Goal: Information Seeking & Learning: Learn about a topic

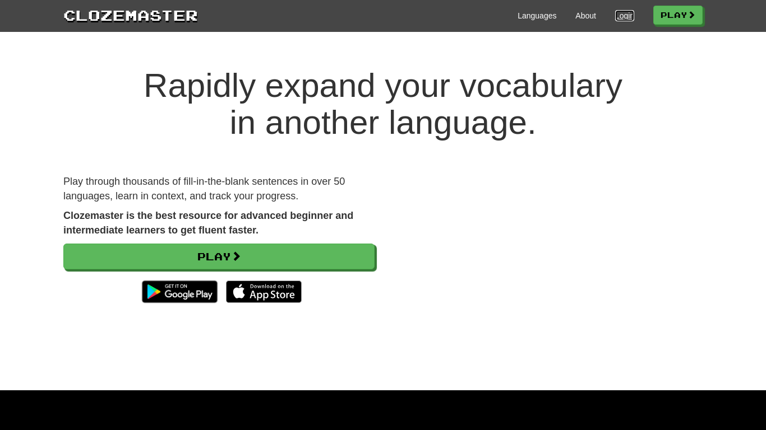
click at [619, 16] on link "Login" at bounding box center [624, 15] width 19 height 11
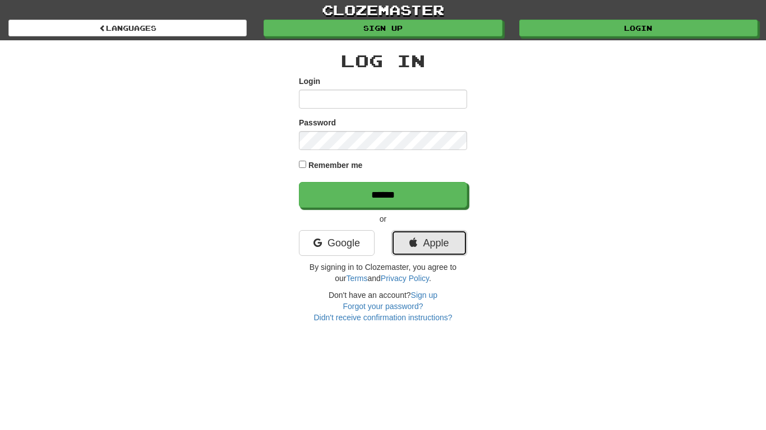
click at [425, 238] on link "Apple" at bounding box center [429, 243] width 76 height 26
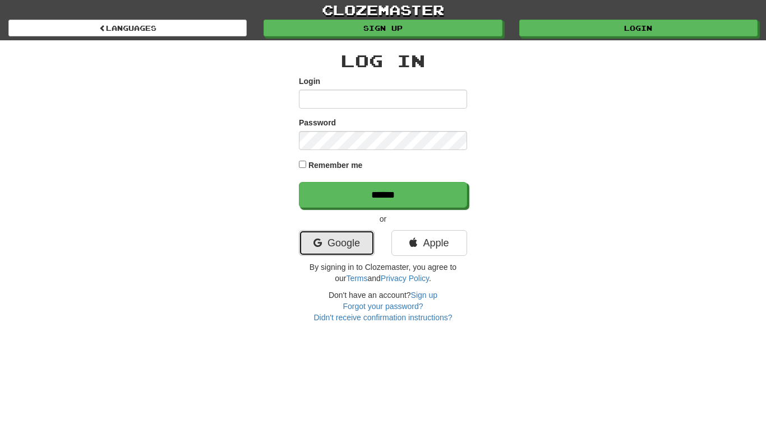
click at [337, 240] on link "Google" at bounding box center [337, 243] width 76 height 26
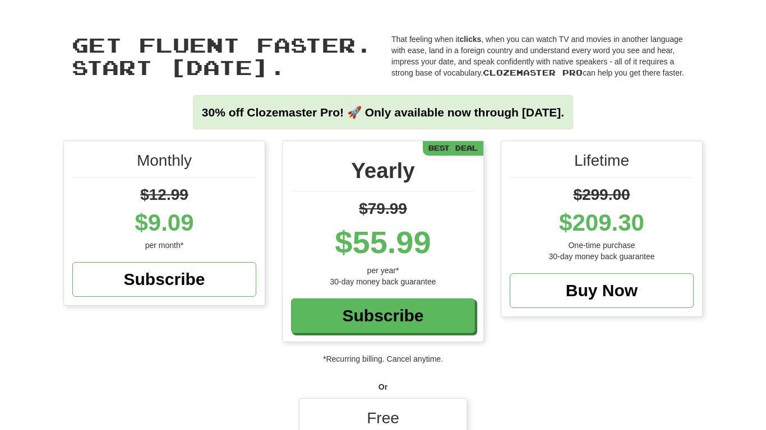
click at [566, 315] on div "Lifetime $299.00 $209.30 One-time purchase 30-day money back guarantee Buy Now" at bounding box center [601, 228] width 201 height 175
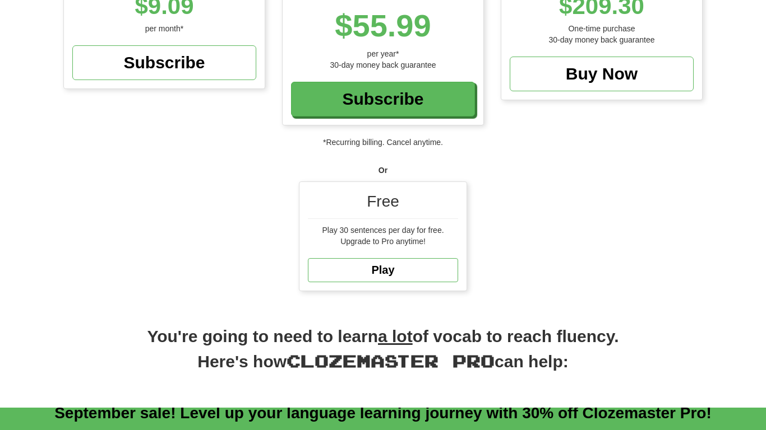
scroll to position [224, 0]
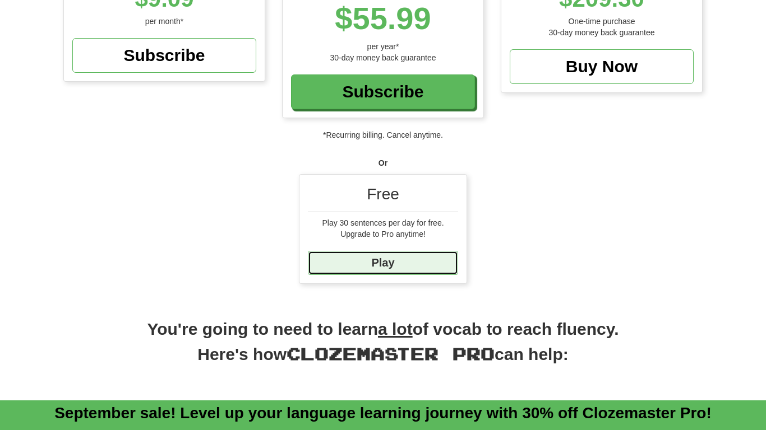
click at [428, 262] on link "Play" at bounding box center [383, 263] width 150 height 24
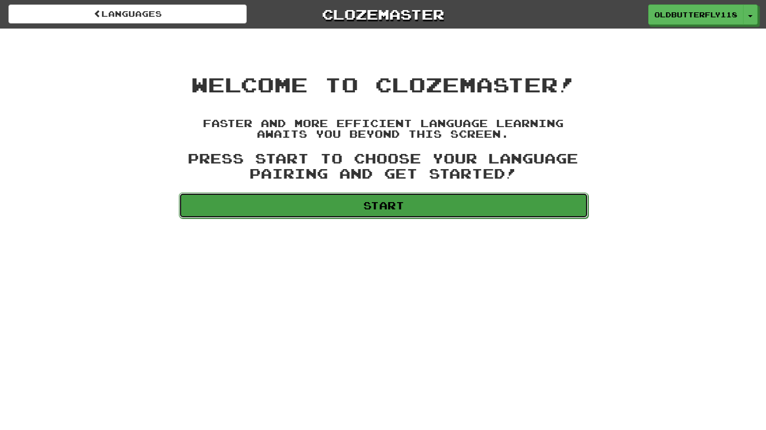
click at [469, 199] on link "Start" at bounding box center [383, 206] width 409 height 26
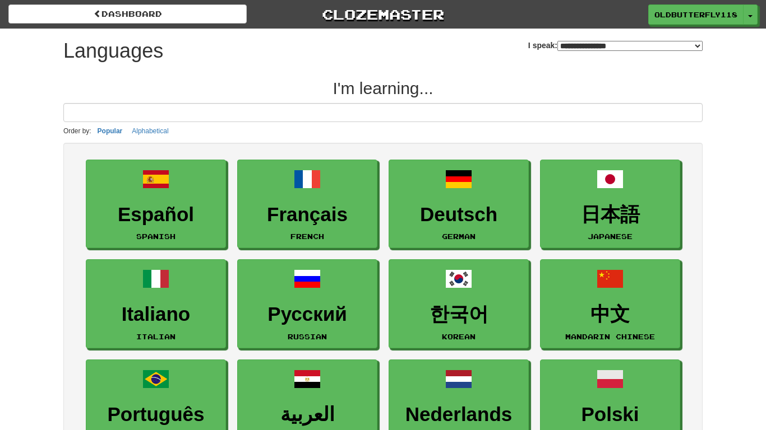
select select "*******"
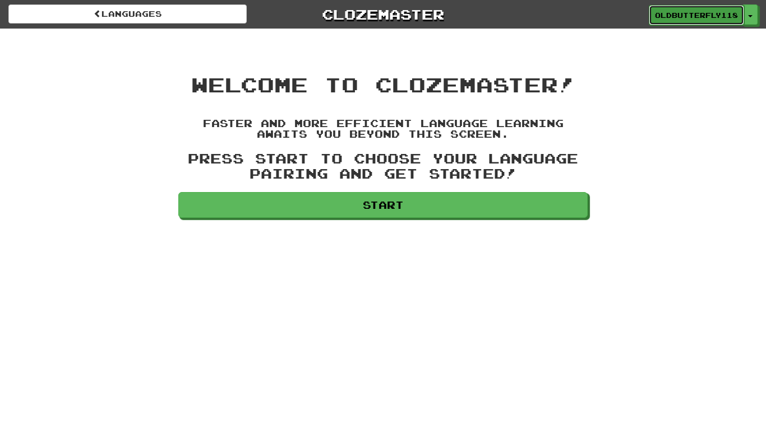
click at [680, 23] on link "OldButterfly1185" at bounding box center [695, 15] width 95 height 20
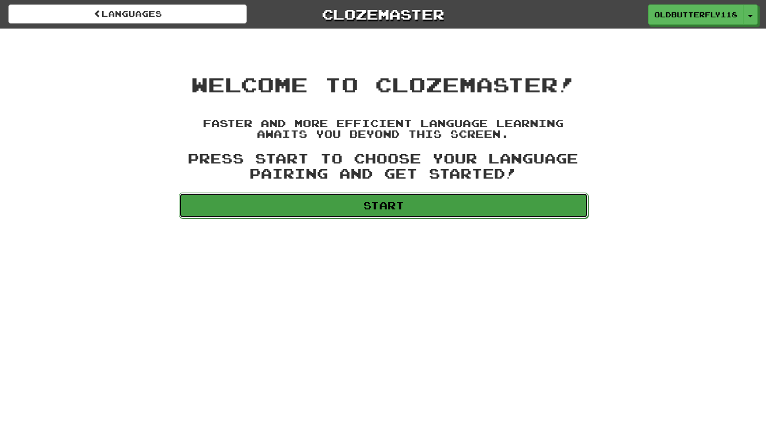
click at [424, 197] on link "Start" at bounding box center [383, 206] width 409 height 26
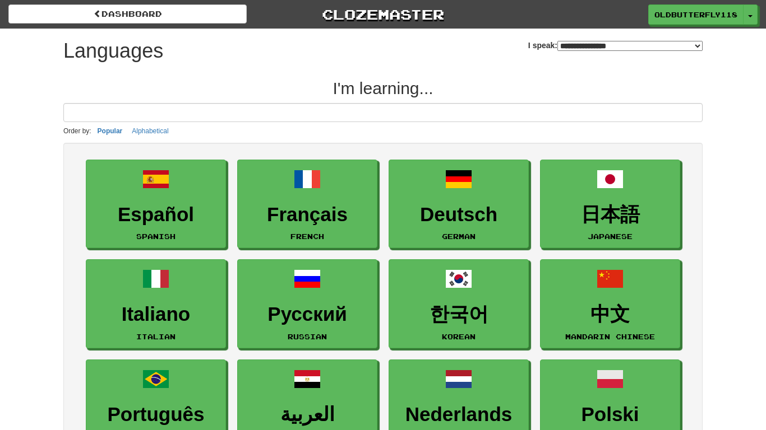
click at [557, 48] on select "**********" at bounding box center [629, 46] width 145 height 10
select select "*******"
click at [557, 41] on select "**********" at bounding box center [629, 46] width 145 height 10
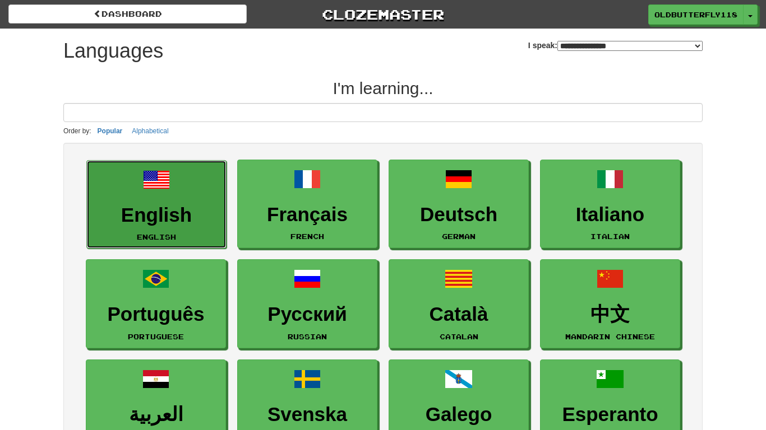
click at [137, 225] on h3 "English" at bounding box center [156, 216] width 128 height 22
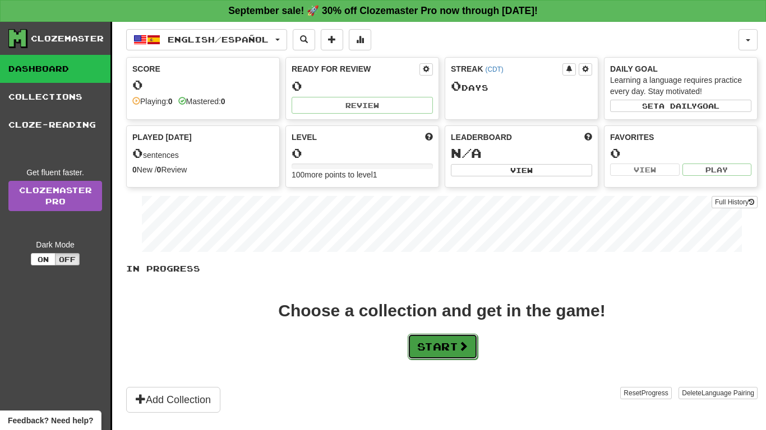
click at [428, 351] on button "Start" at bounding box center [442, 347] width 70 height 26
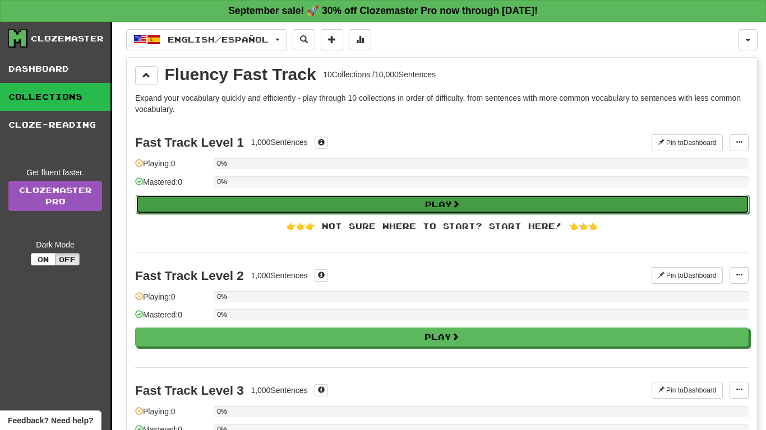
click at [395, 203] on button "Play" at bounding box center [442, 204] width 613 height 19
select select "**"
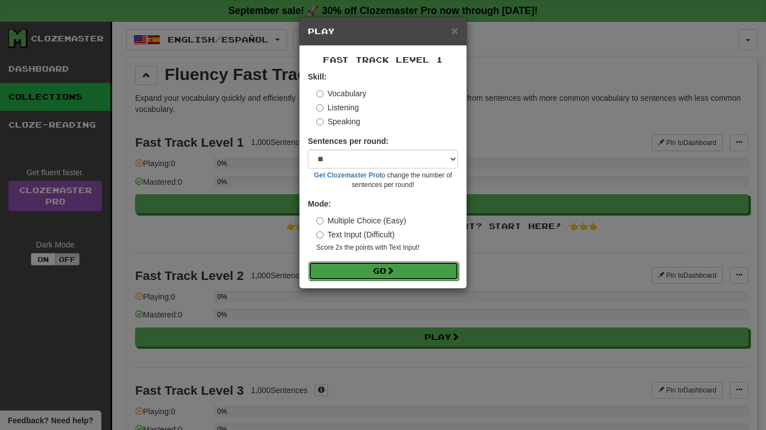
click at [404, 267] on button "Go" at bounding box center [383, 271] width 150 height 19
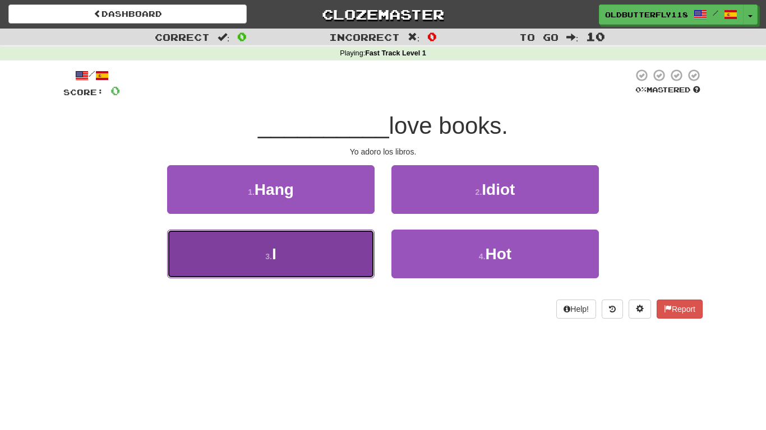
click at [270, 252] on small "3 ." at bounding box center [268, 256] width 7 height 9
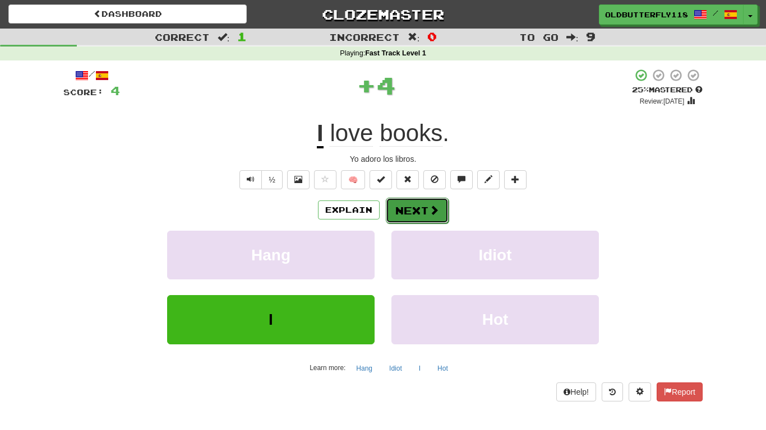
click at [434, 219] on button "Next" at bounding box center [417, 211] width 63 height 26
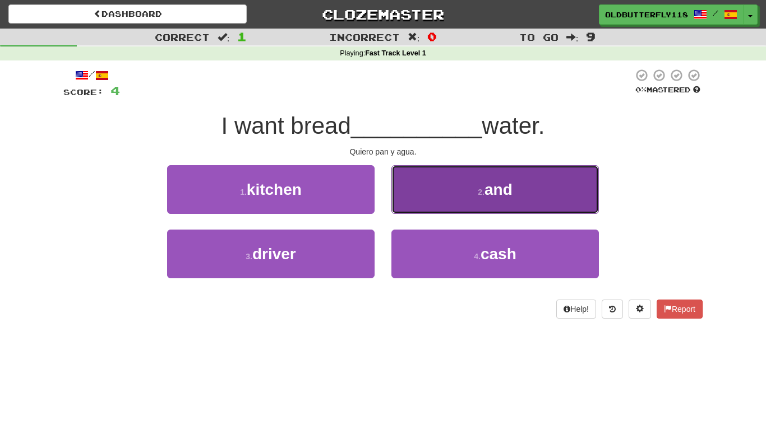
click at [443, 201] on button "2 . and" at bounding box center [494, 189] width 207 height 49
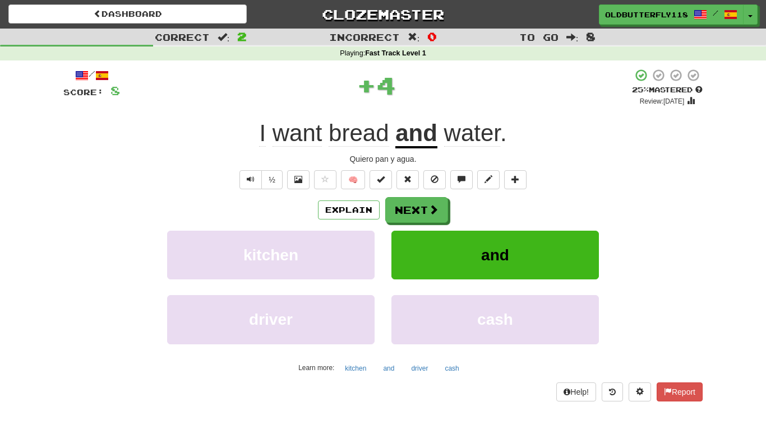
click at [418, 196] on div "/ Score: 8 + 4 25 % Mastered Review: 2025-09-19 I want bread and water . Quiero…" at bounding box center [382, 234] width 639 height 333
click at [420, 212] on button "Next" at bounding box center [417, 211] width 63 height 26
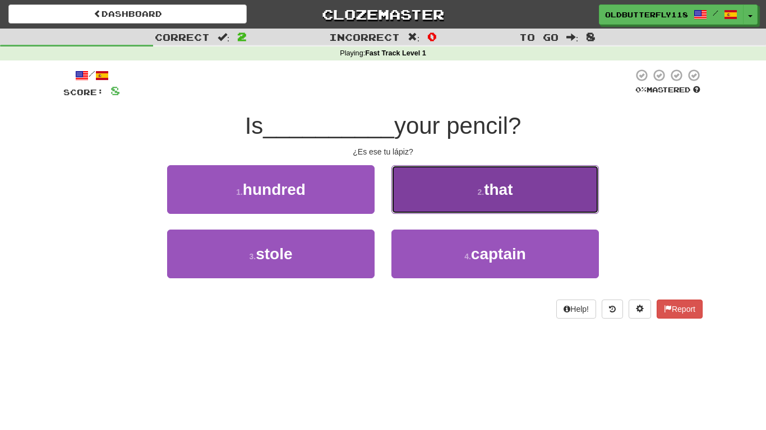
click at [433, 211] on button "2 . that" at bounding box center [494, 189] width 207 height 49
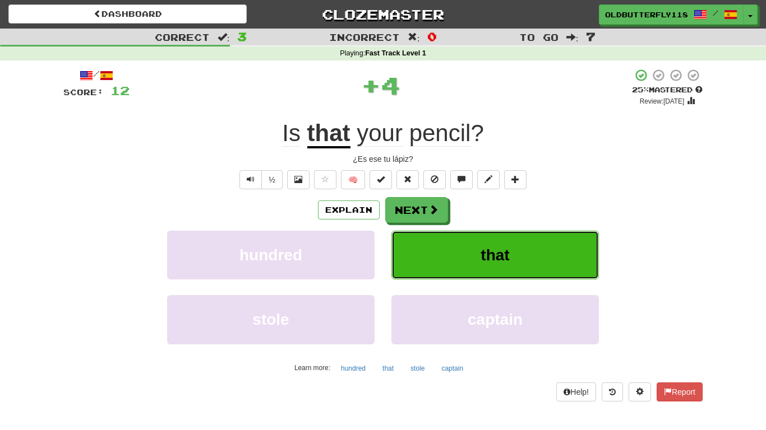
click at [433, 243] on button "that" at bounding box center [494, 255] width 207 height 49
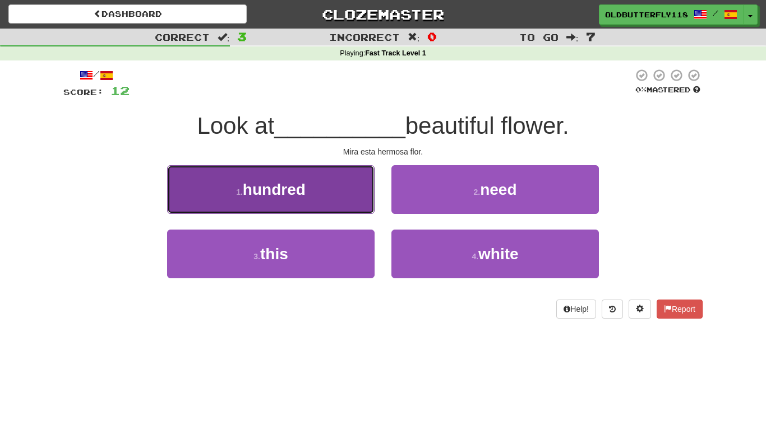
click at [354, 185] on button "1 . hundred" at bounding box center [270, 189] width 207 height 49
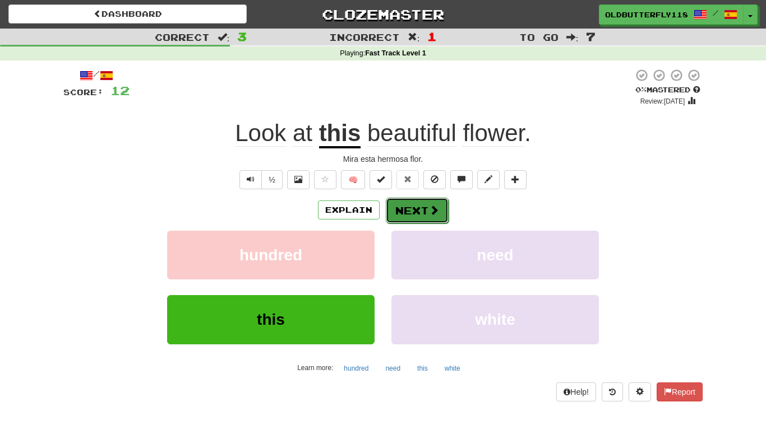
click at [437, 216] on button "Next" at bounding box center [417, 211] width 63 height 26
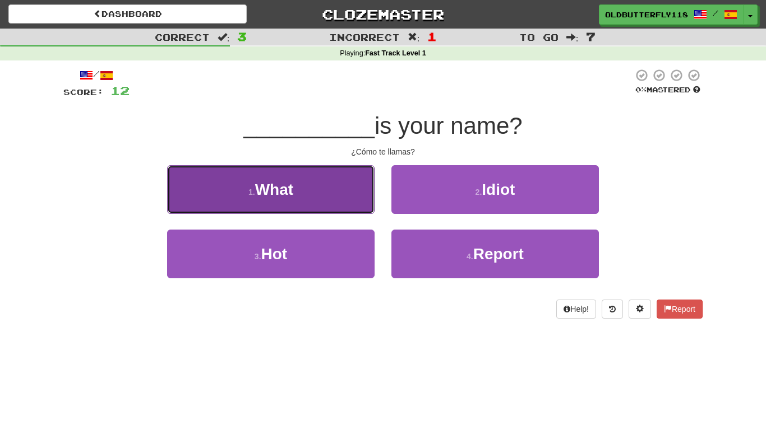
click at [350, 205] on button "1 . What" at bounding box center [270, 189] width 207 height 49
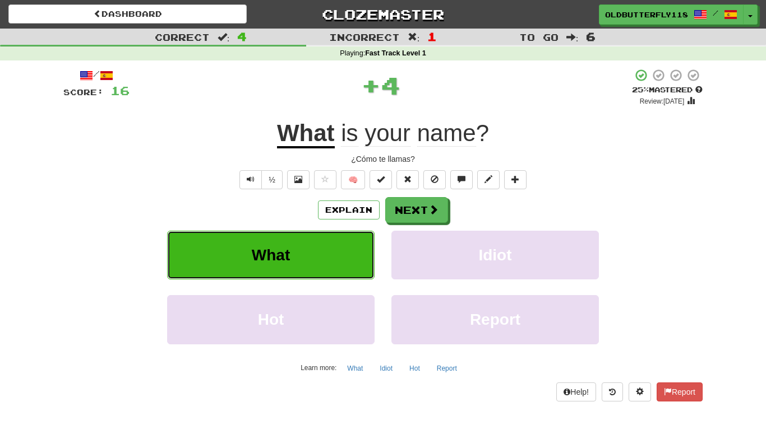
click at [373, 231] on button "What" at bounding box center [270, 255] width 207 height 49
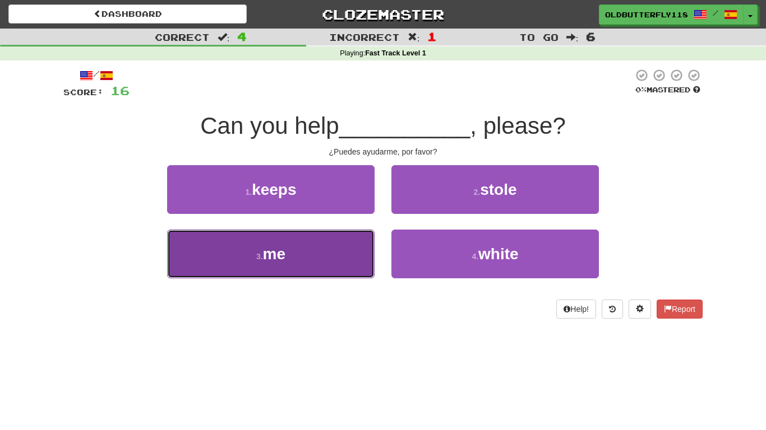
click at [313, 245] on button "3 . me" at bounding box center [270, 254] width 207 height 49
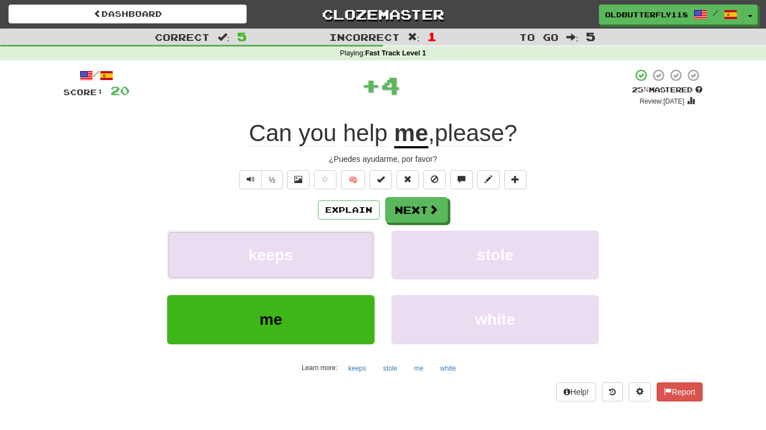
click at [313, 245] on button "keeps" at bounding box center [270, 255] width 207 height 49
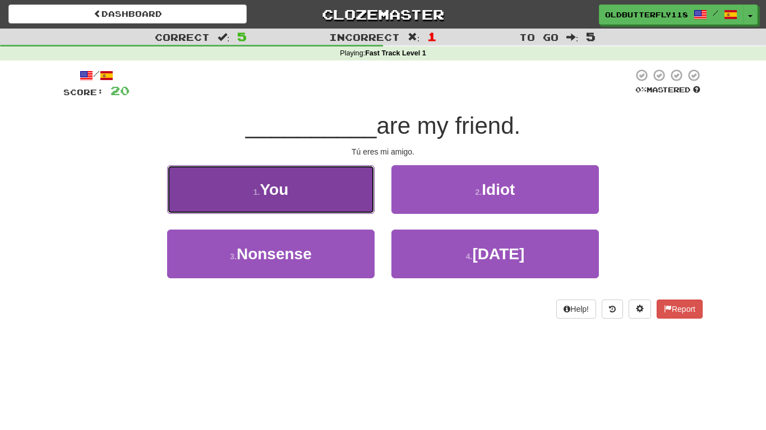
click at [346, 197] on button "1 . You" at bounding box center [270, 189] width 207 height 49
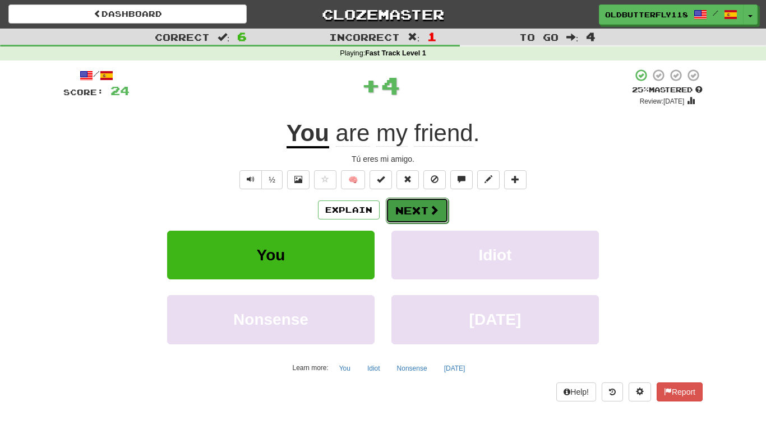
click at [418, 202] on button "Next" at bounding box center [417, 211] width 63 height 26
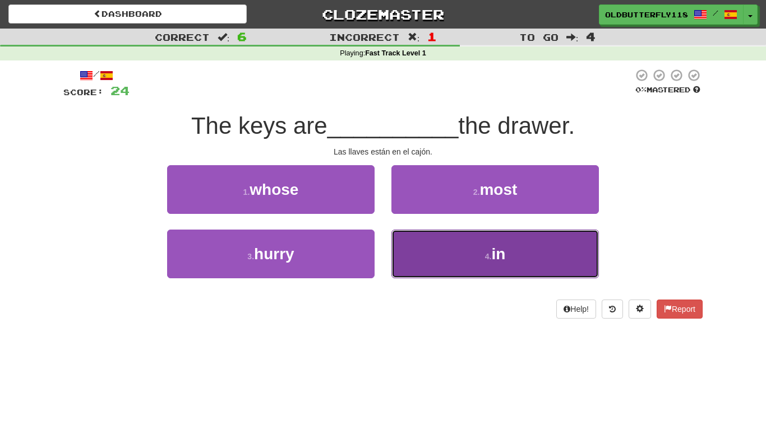
click at [441, 243] on button "4 . in" at bounding box center [494, 254] width 207 height 49
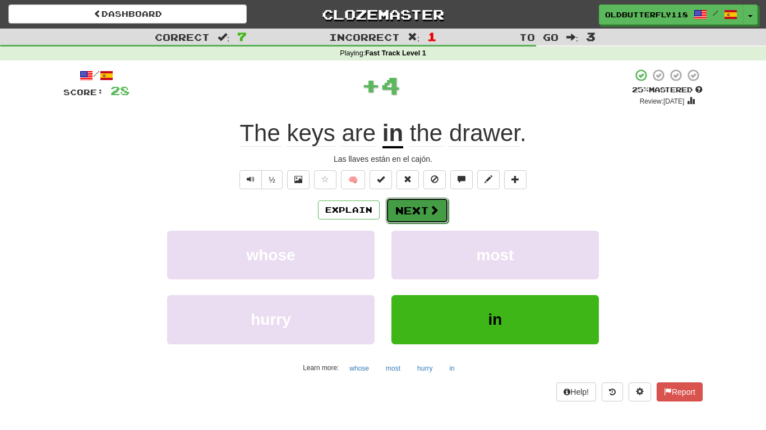
click at [405, 211] on button "Next" at bounding box center [417, 211] width 63 height 26
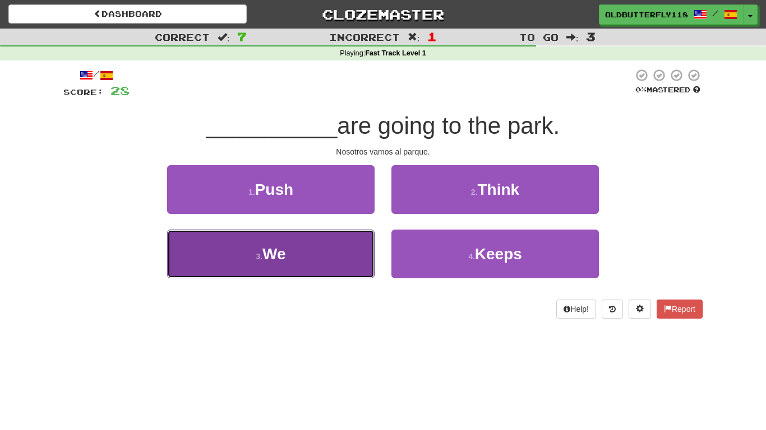
click at [345, 246] on button "3 . We" at bounding box center [270, 254] width 207 height 49
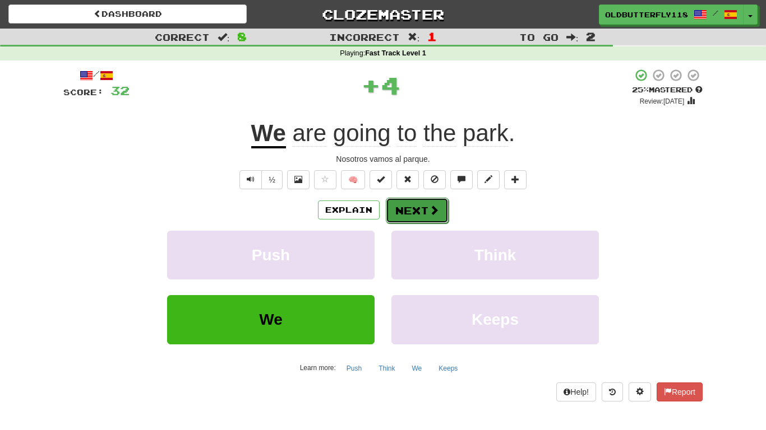
click at [437, 203] on button "Next" at bounding box center [417, 211] width 63 height 26
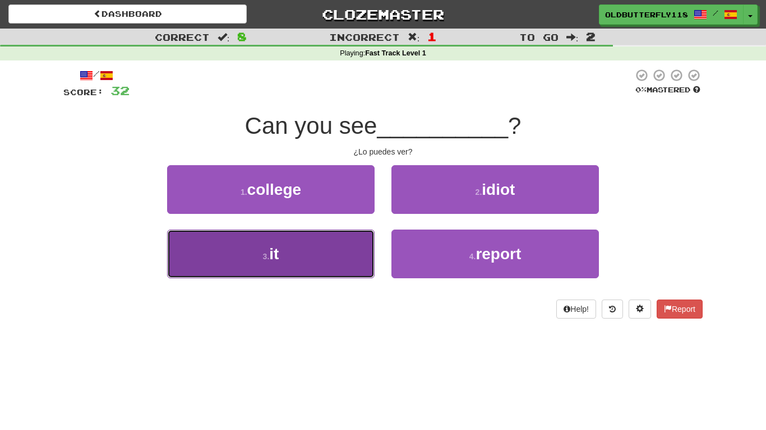
click at [326, 245] on button "3 . it" at bounding box center [270, 254] width 207 height 49
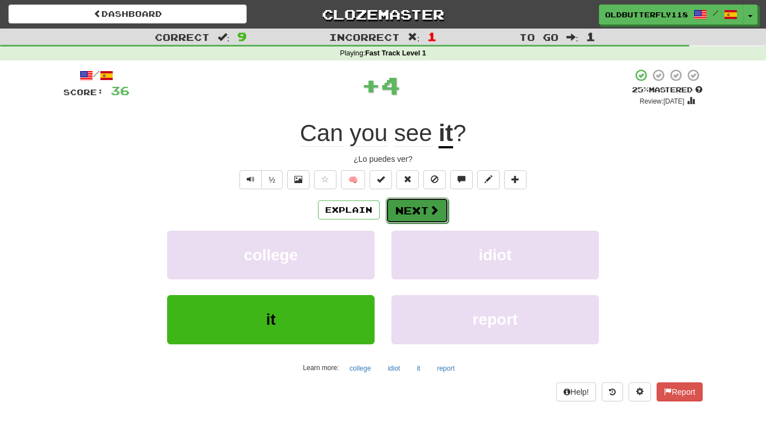
click at [410, 212] on button "Next" at bounding box center [417, 211] width 63 height 26
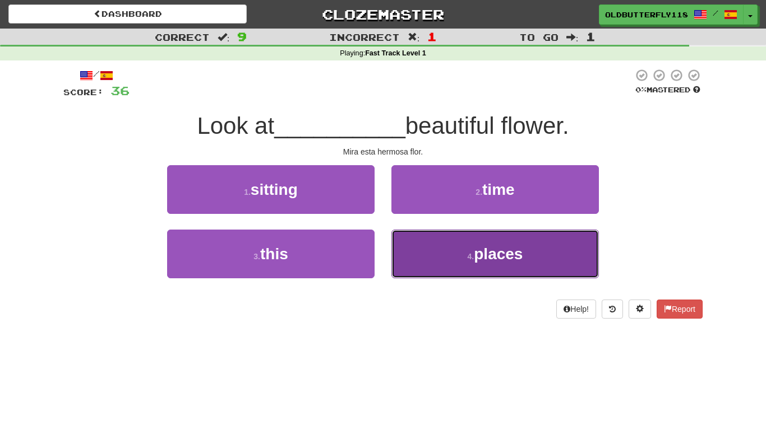
click at [458, 253] on button "4 . places" at bounding box center [494, 254] width 207 height 49
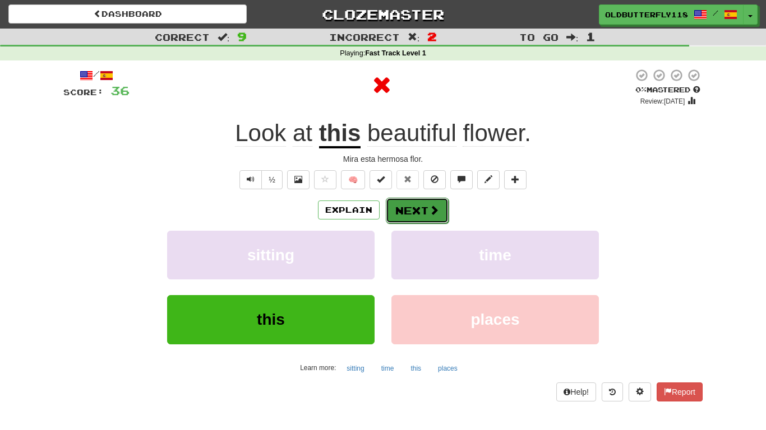
click at [437, 212] on span at bounding box center [434, 210] width 10 height 10
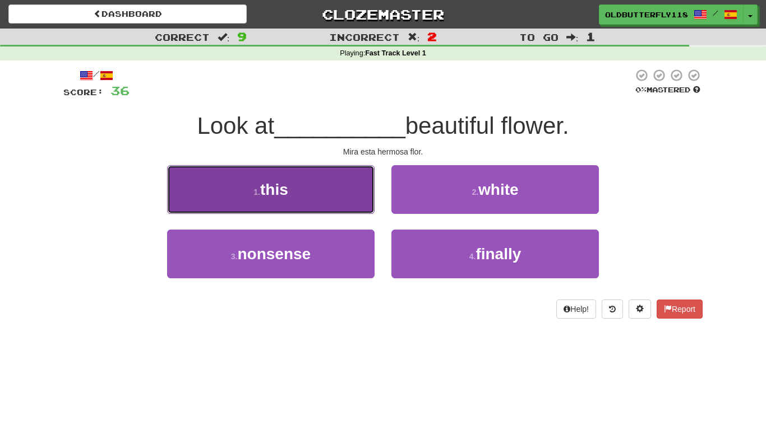
click at [338, 191] on button "1 . this" at bounding box center [270, 189] width 207 height 49
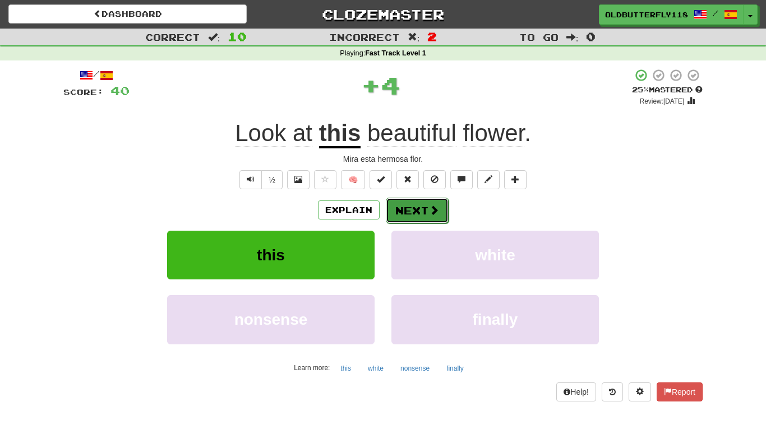
click at [436, 219] on button "Next" at bounding box center [417, 211] width 63 height 26
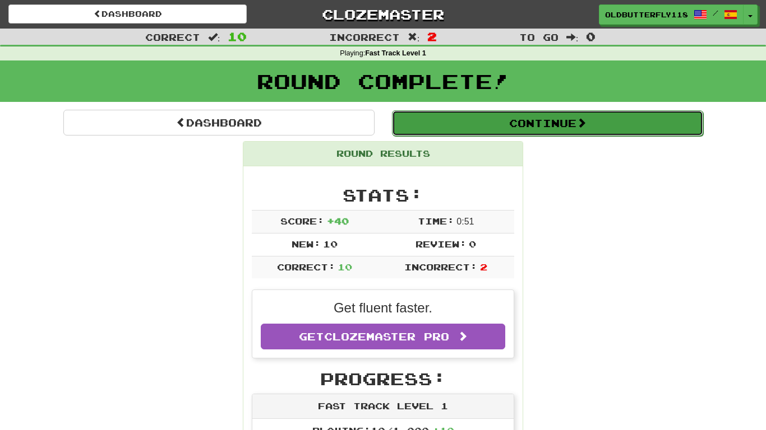
click at [578, 119] on button "Continue" at bounding box center [547, 123] width 311 height 26
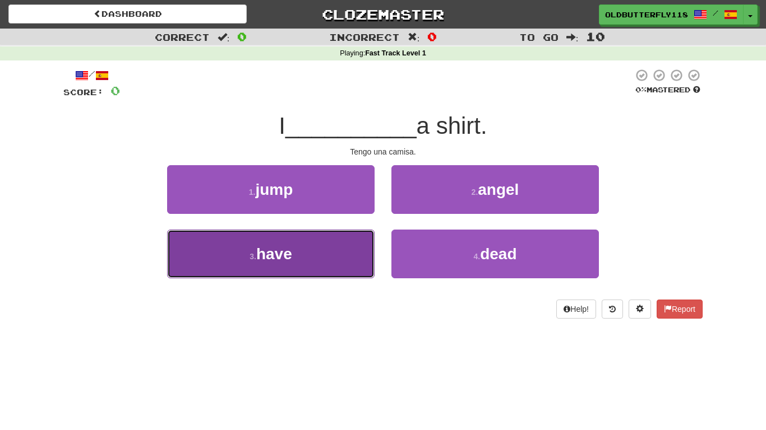
click at [352, 244] on button "3 . have" at bounding box center [270, 254] width 207 height 49
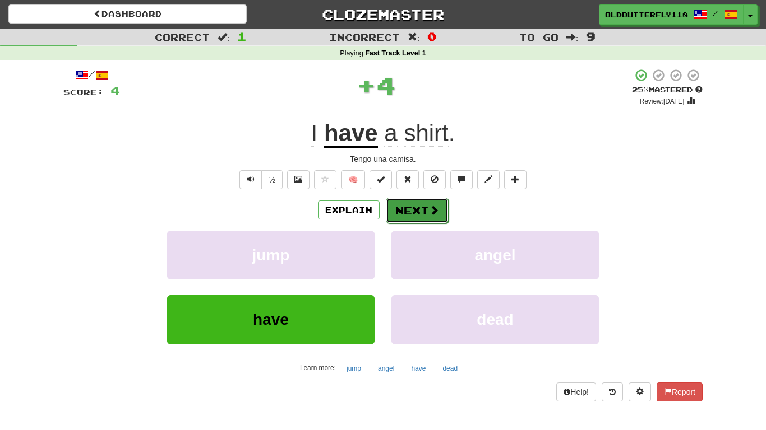
click at [424, 203] on button "Next" at bounding box center [417, 211] width 63 height 26
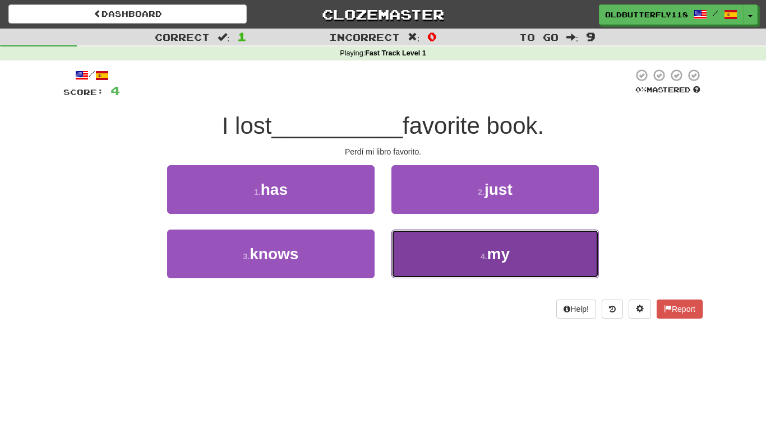
click at [434, 243] on button "4 . my" at bounding box center [494, 254] width 207 height 49
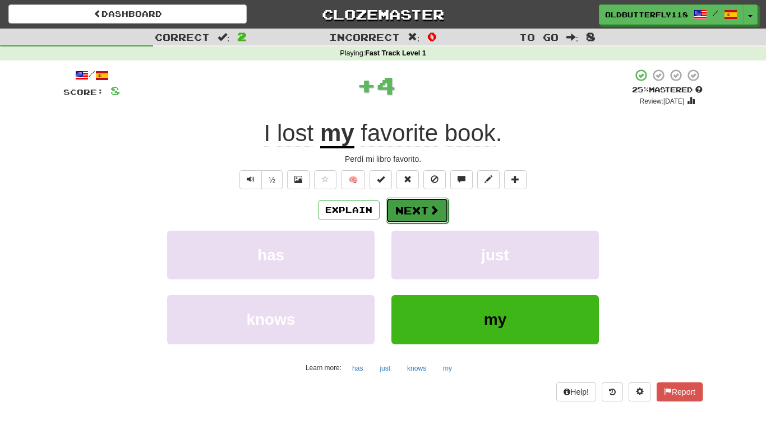
click at [425, 216] on button "Next" at bounding box center [417, 211] width 63 height 26
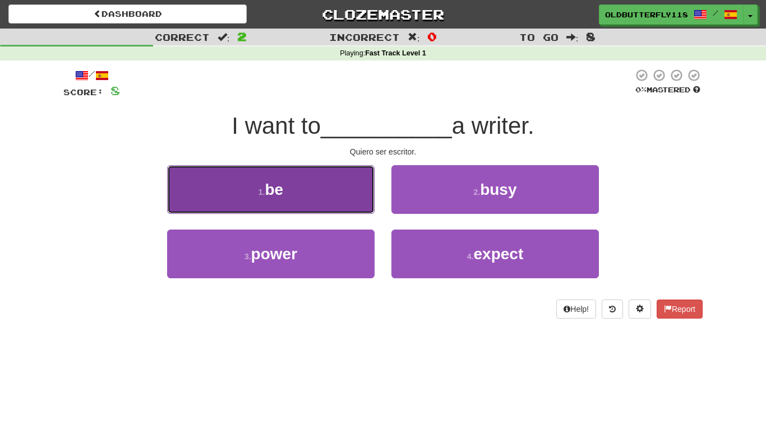
click at [325, 194] on button "1 . be" at bounding box center [270, 189] width 207 height 49
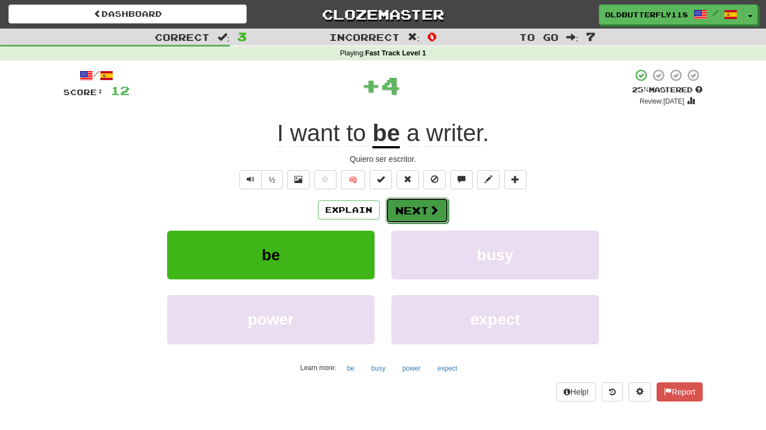
click at [410, 214] on button "Next" at bounding box center [417, 211] width 63 height 26
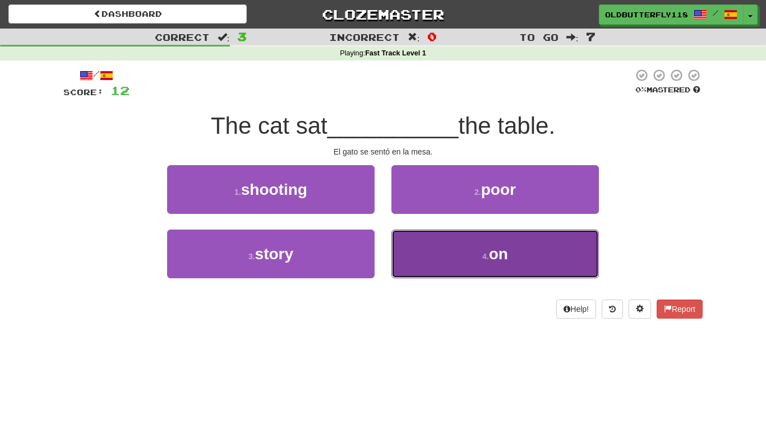
click at [414, 248] on button "4 . on" at bounding box center [494, 254] width 207 height 49
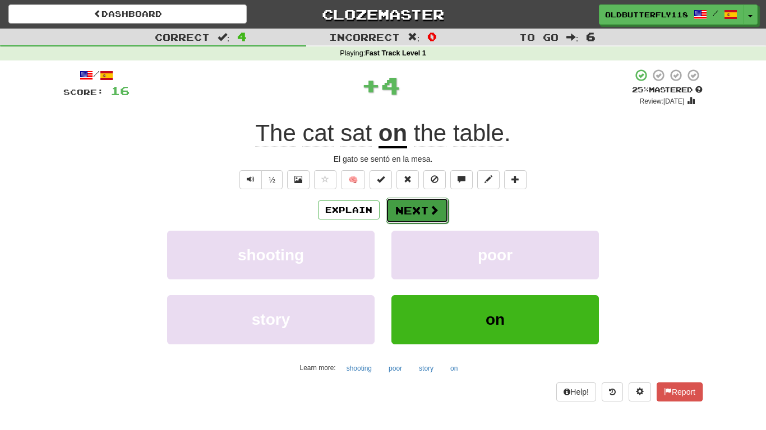
click at [414, 221] on button "Next" at bounding box center [417, 211] width 63 height 26
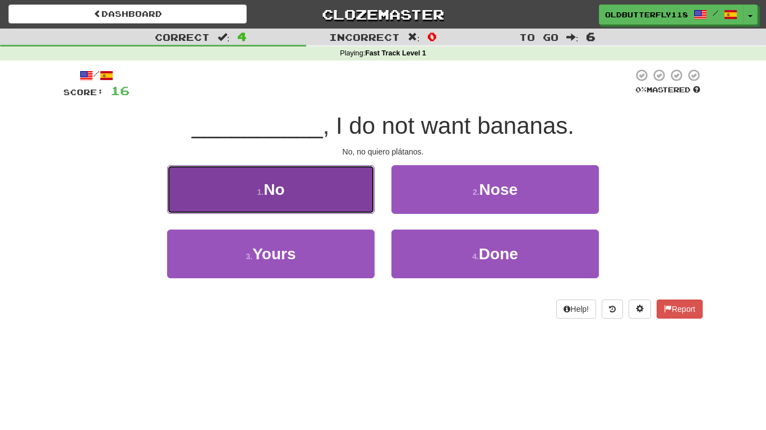
click at [342, 193] on button "1 . No" at bounding box center [270, 189] width 207 height 49
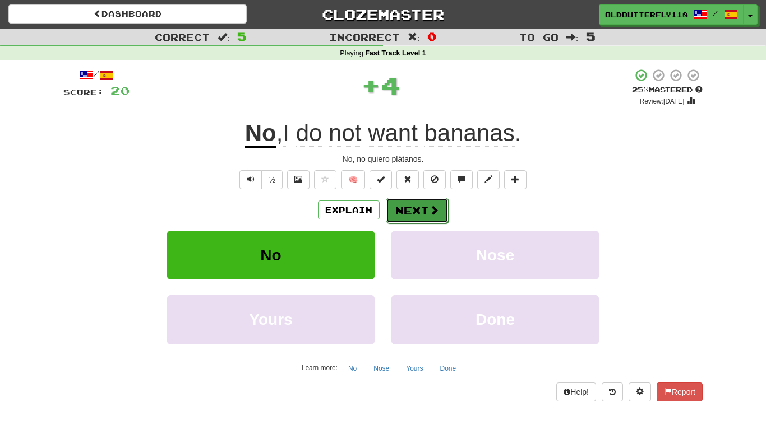
click at [421, 217] on button "Next" at bounding box center [417, 211] width 63 height 26
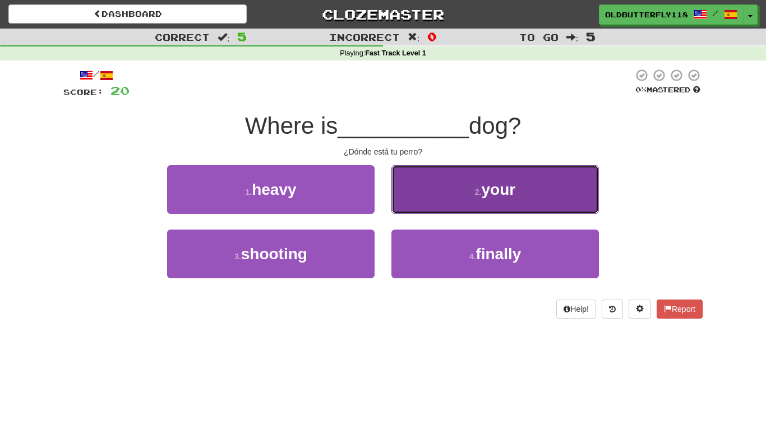
click at [433, 199] on button "2 . your" at bounding box center [494, 189] width 207 height 49
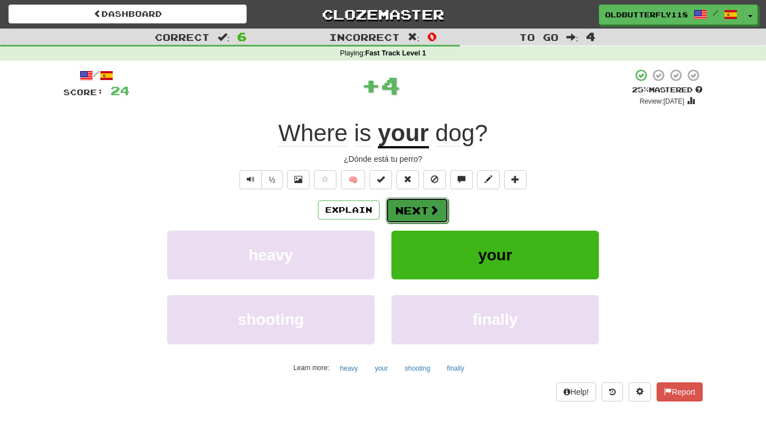
click at [411, 221] on button "Next" at bounding box center [417, 211] width 63 height 26
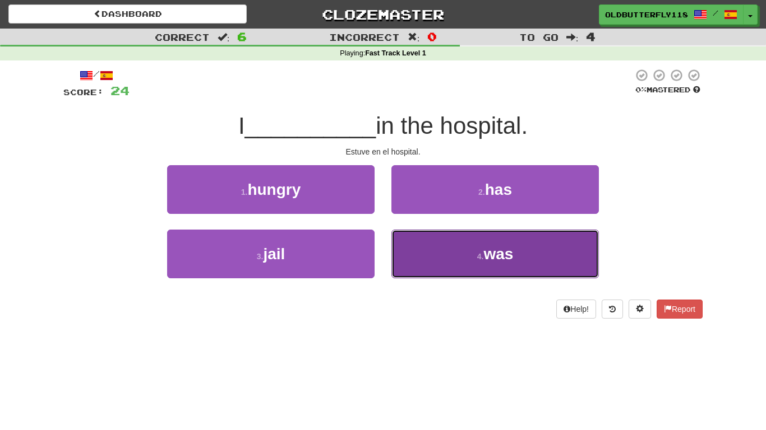
click at [442, 260] on button "4 . was" at bounding box center [494, 254] width 207 height 49
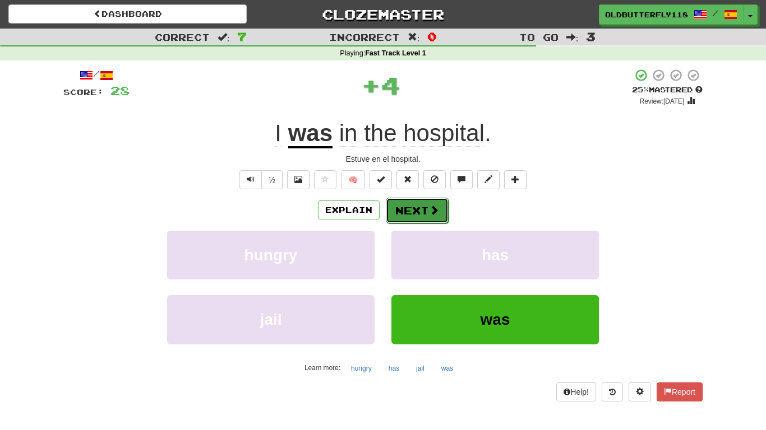
click at [409, 205] on button "Next" at bounding box center [417, 211] width 63 height 26
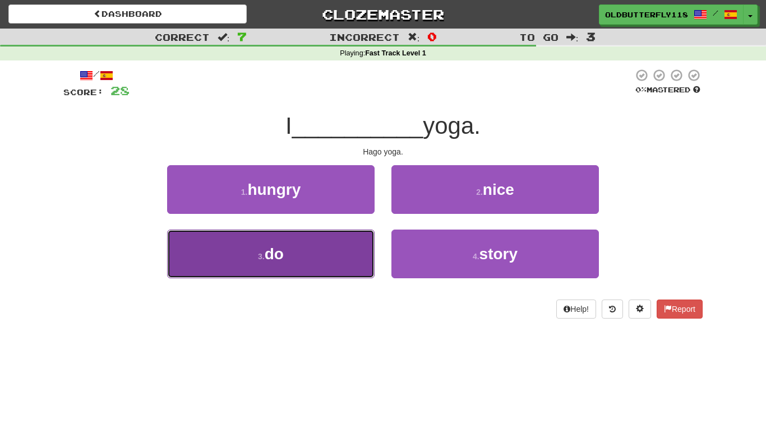
click at [337, 245] on button "3 . do" at bounding box center [270, 254] width 207 height 49
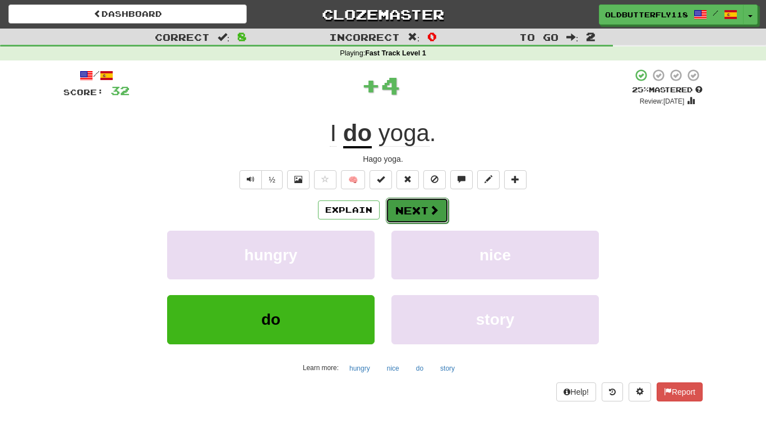
click at [423, 207] on button "Next" at bounding box center [417, 211] width 63 height 26
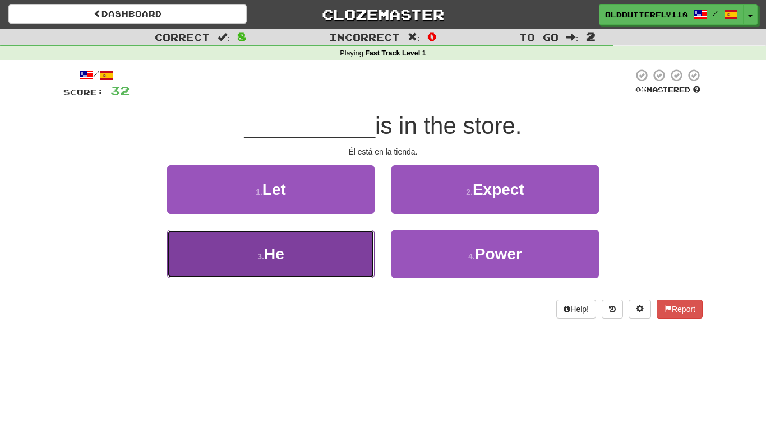
click at [333, 247] on button "3 . He" at bounding box center [270, 254] width 207 height 49
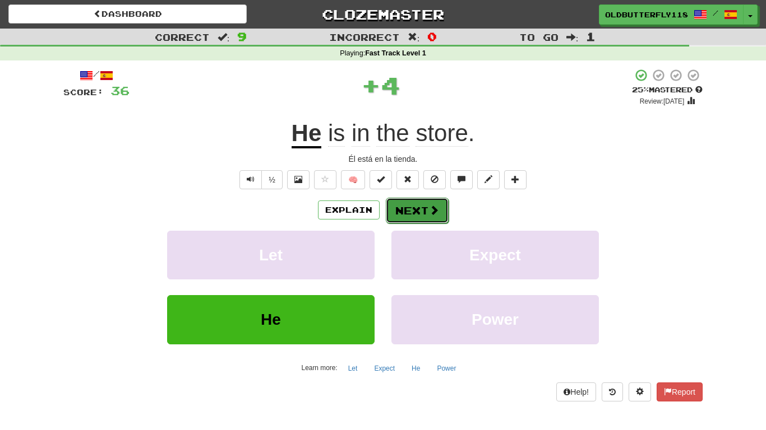
click at [397, 209] on button "Next" at bounding box center [417, 211] width 63 height 26
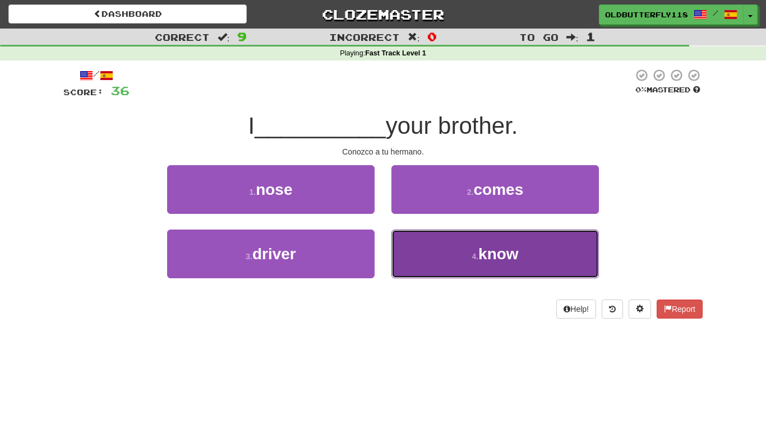
click at [423, 243] on button "4 . know" at bounding box center [494, 254] width 207 height 49
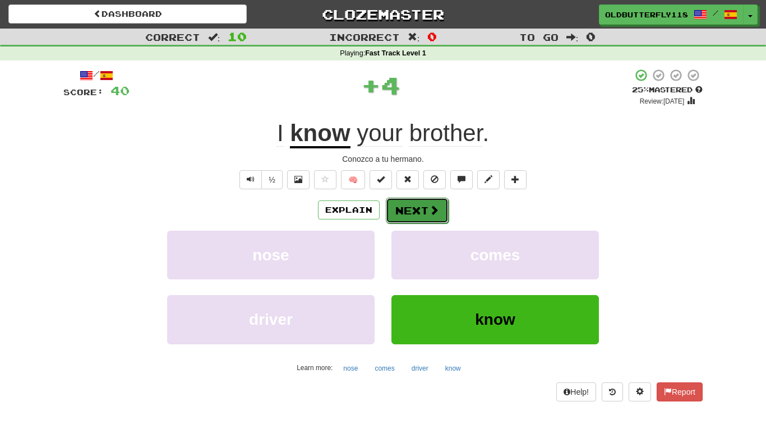
click at [418, 198] on button "Next" at bounding box center [417, 211] width 63 height 26
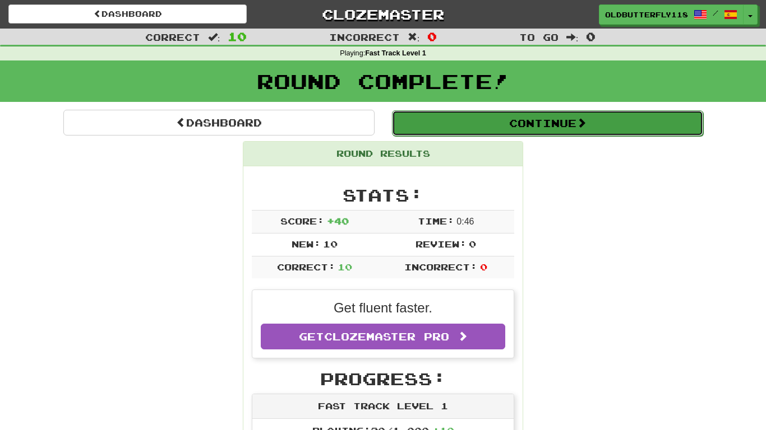
click at [577, 116] on button "Continue" at bounding box center [547, 123] width 311 height 26
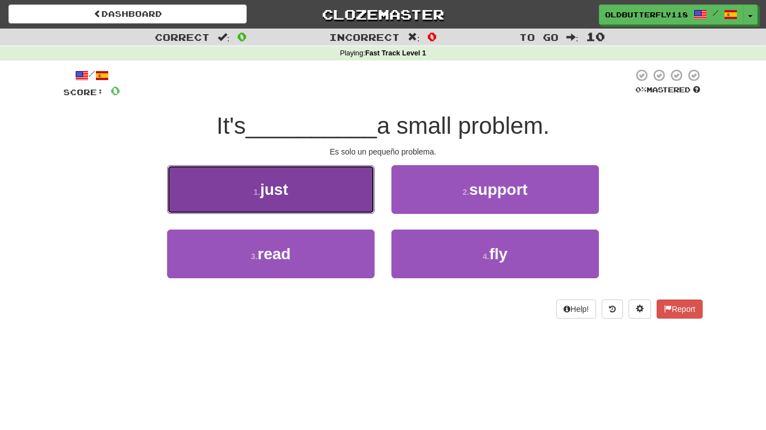
click at [327, 202] on button "1 . just" at bounding box center [270, 189] width 207 height 49
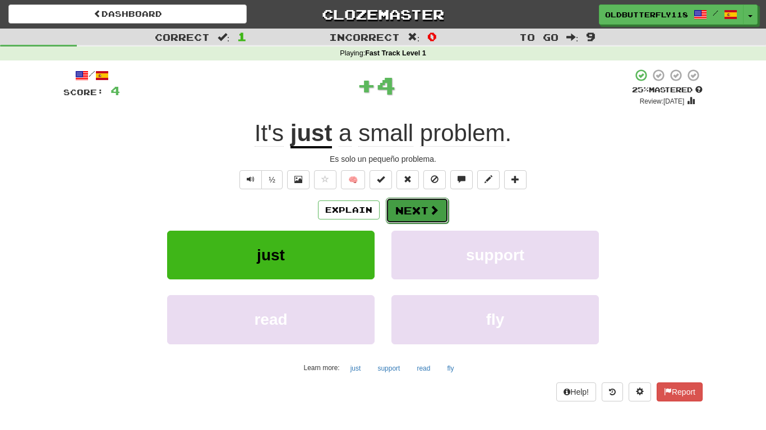
click at [402, 211] on button "Next" at bounding box center [417, 211] width 63 height 26
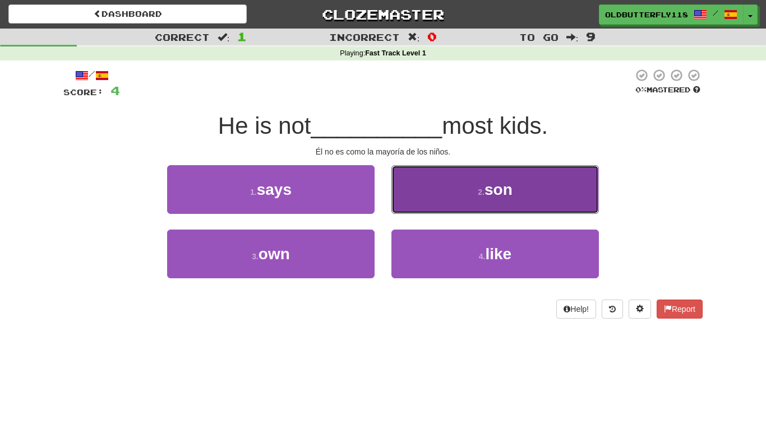
click at [433, 200] on button "2 . son" at bounding box center [494, 189] width 207 height 49
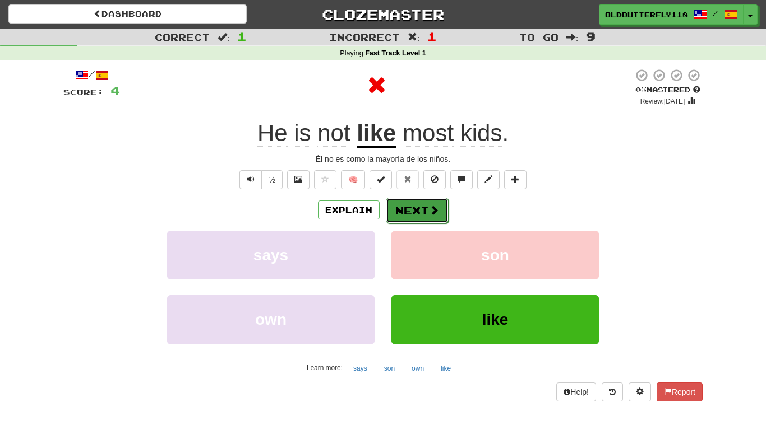
click at [429, 205] on span at bounding box center [434, 210] width 10 height 10
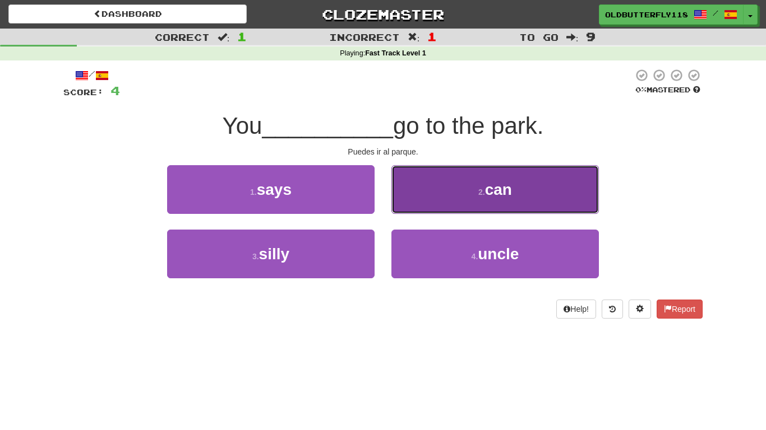
click at [444, 192] on button "2 . can" at bounding box center [494, 189] width 207 height 49
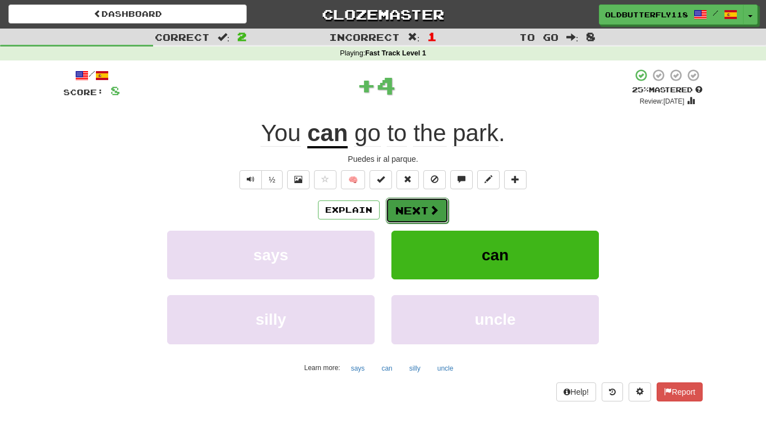
click at [431, 211] on span at bounding box center [434, 210] width 10 height 10
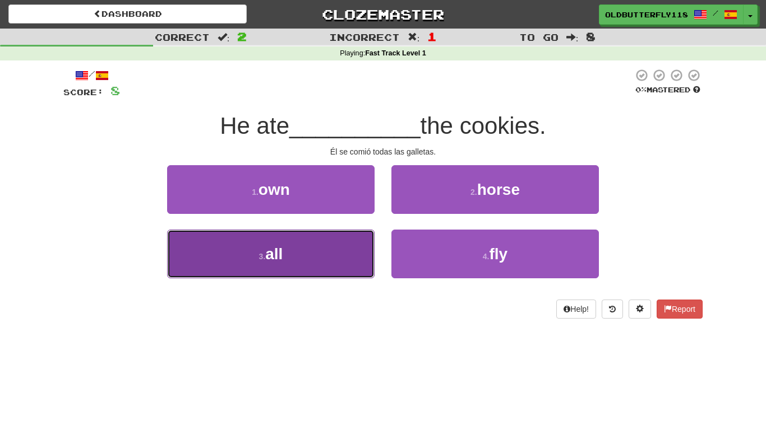
click at [326, 255] on button "3 . all" at bounding box center [270, 254] width 207 height 49
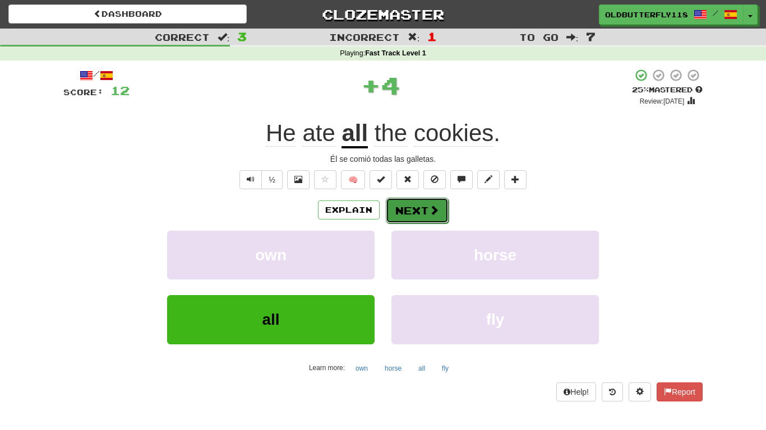
click at [429, 207] on span at bounding box center [434, 210] width 10 height 10
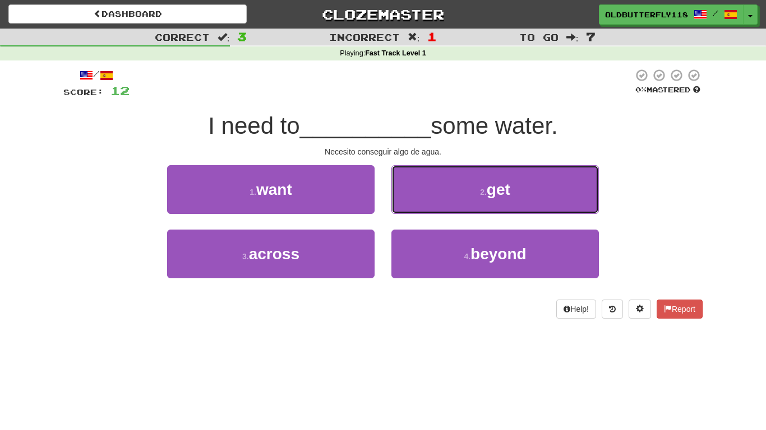
click at [429, 207] on button "2 . get" at bounding box center [494, 189] width 207 height 49
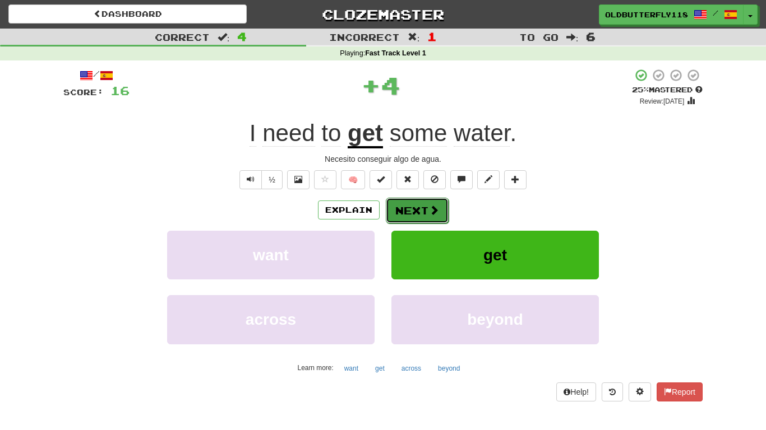
click at [434, 212] on span at bounding box center [434, 210] width 10 height 10
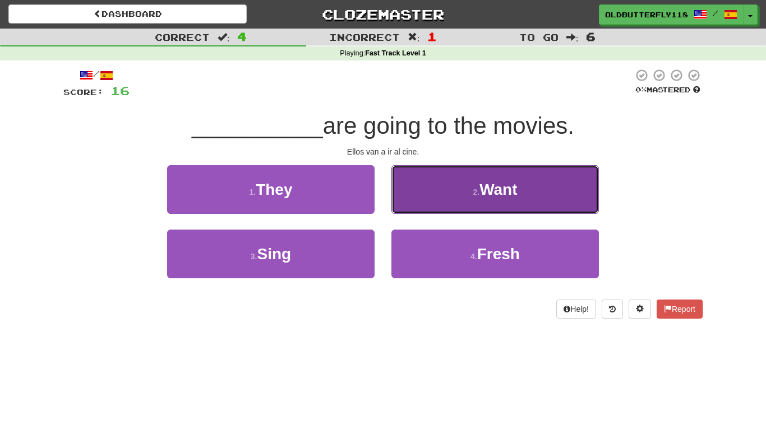
click at [430, 200] on button "2 . Want" at bounding box center [494, 189] width 207 height 49
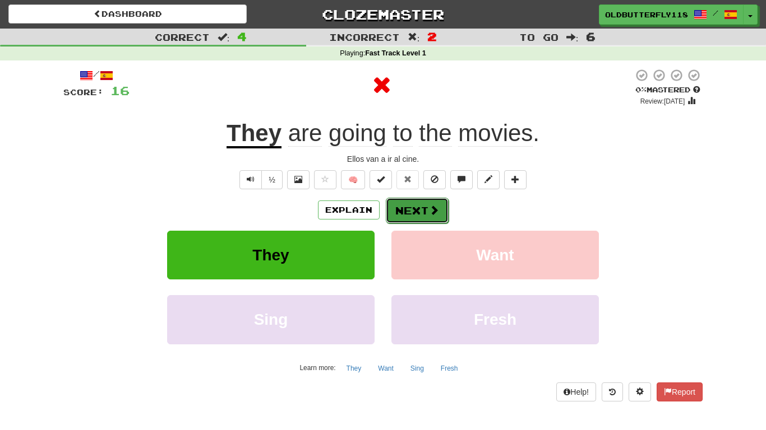
click at [419, 209] on button "Next" at bounding box center [417, 211] width 63 height 26
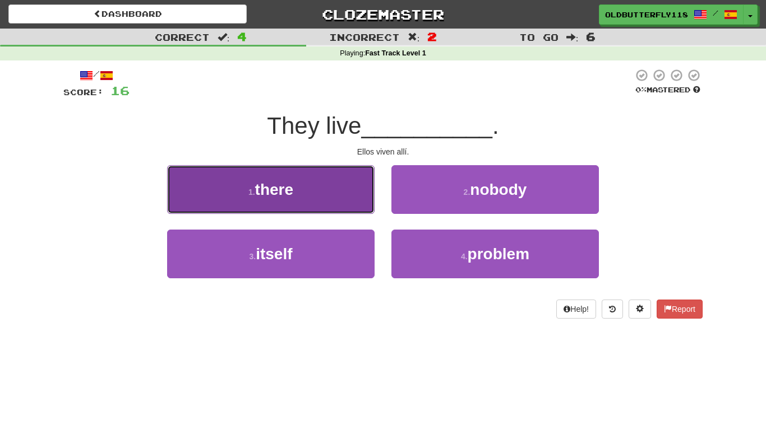
click at [364, 199] on button "1 . there" at bounding box center [270, 189] width 207 height 49
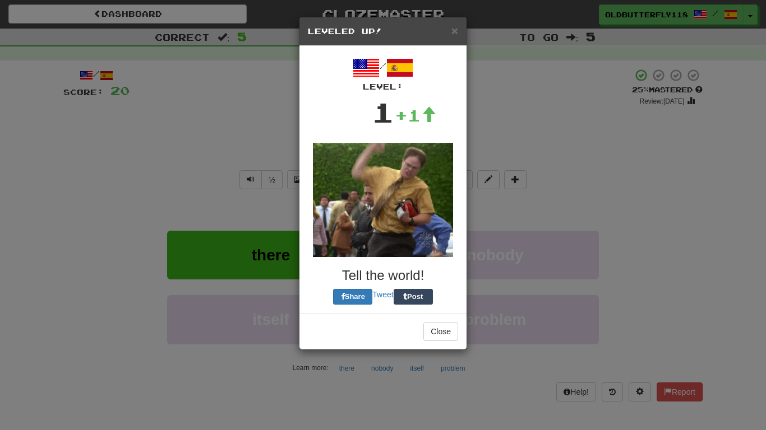
click at [386, 205] on div "/ Level: 1 +1 Tell the world! Share Tweet Post" at bounding box center [383, 179] width 150 height 251
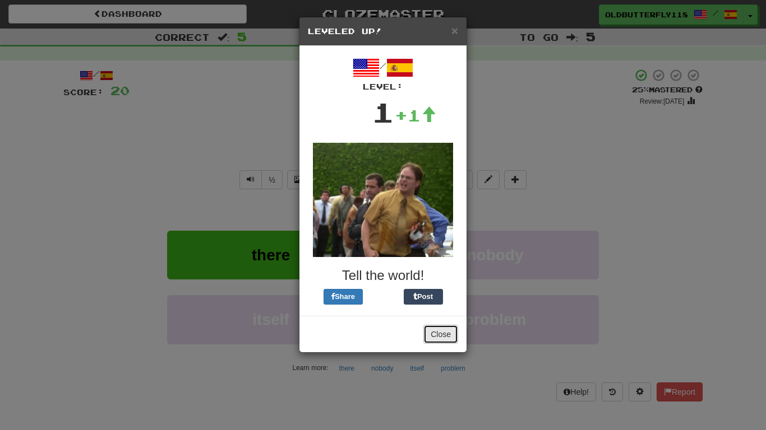
click at [435, 336] on button "Close" at bounding box center [440, 334] width 35 height 19
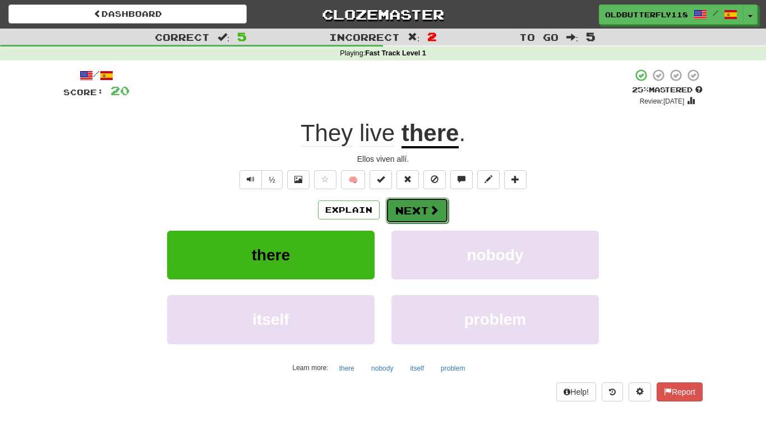
click at [406, 205] on button "Next" at bounding box center [417, 211] width 63 height 26
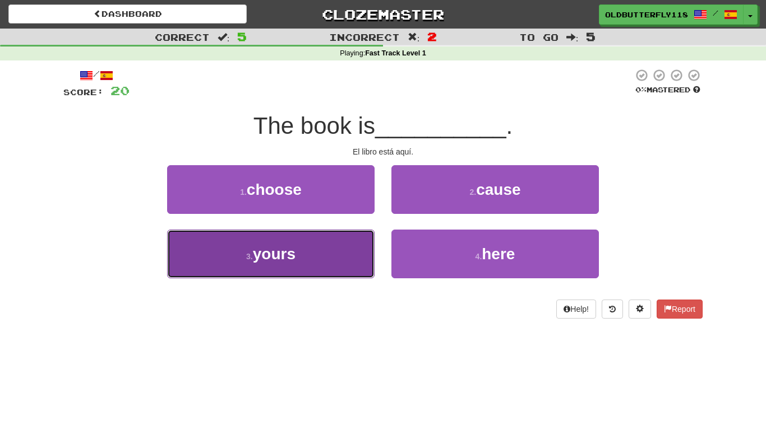
click at [334, 257] on button "3 . yours" at bounding box center [270, 254] width 207 height 49
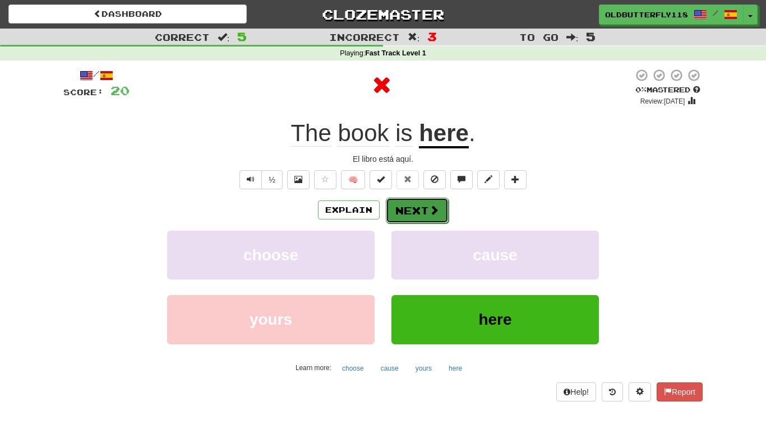
click at [395, 216] on button "Next" at bounding box center [417, 211] width 63 height 26
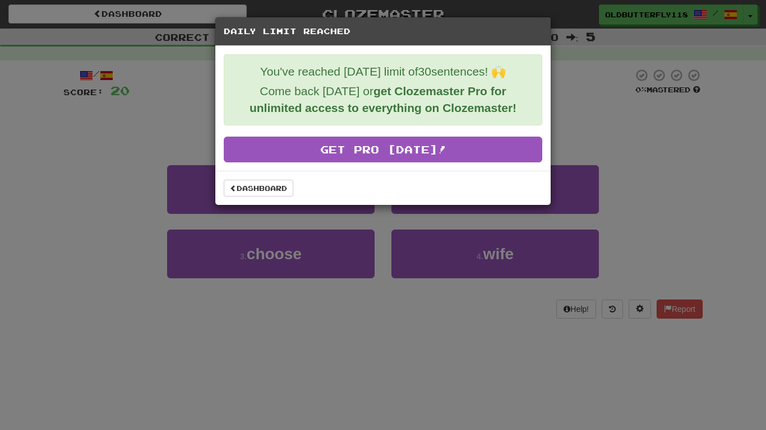
click at [646, 70] on div "Daily Limit Reached You've reached today's limit of 30 sentences! 🙌 Come back t…" at bounding box center [383, 215] width 766 height 430
click at [265, 186] on link "Dashboard" at bounding box center [259, 188] width 70 height 17
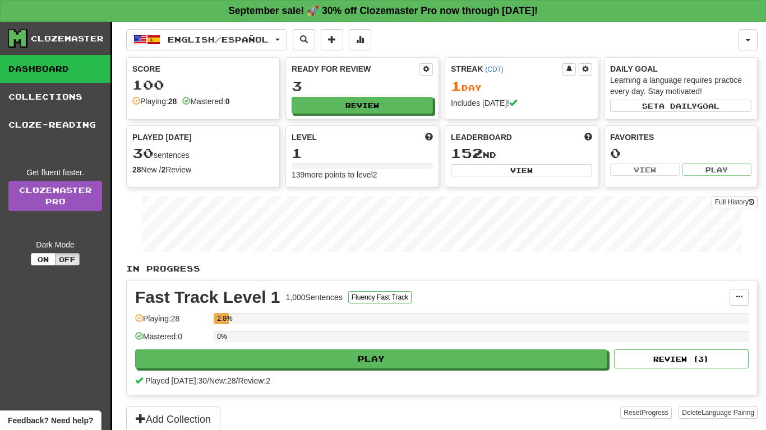
scroll to position [1, 0]
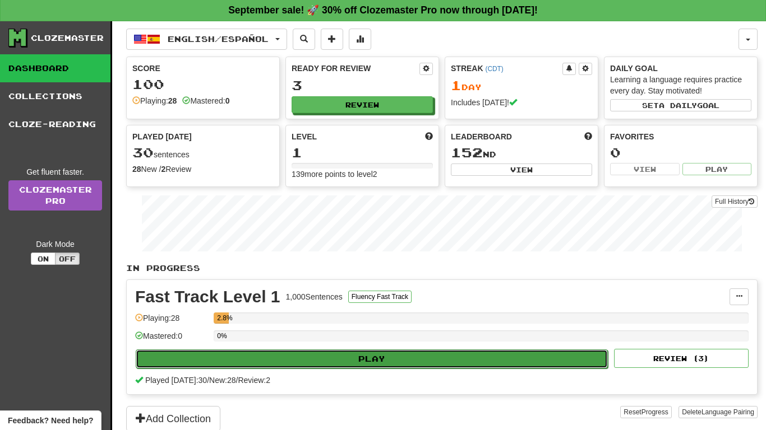
click at [420, 359] on button "Play" at bounding box center [372, 359] width 472 height 19
select select "**"
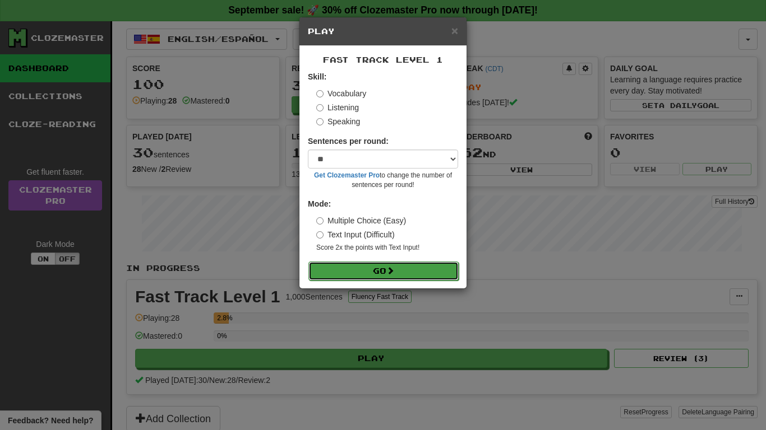
click at [406, 278] on button "Go" at bounding box center [383, 271] width 150 height 19
